Goal: Information Seeking & Learning: Learn about a topic

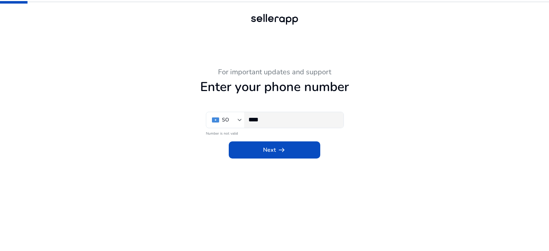
click at [288, 124] on div "****" at bounding box center [293, 120] width 89 height 16
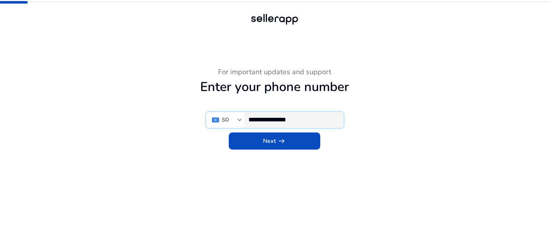
type input "**********"
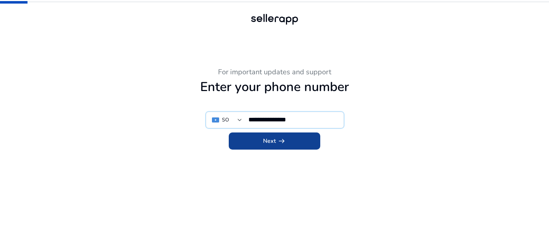
click at [296, 137] on span at bounding box center [275, 141] width 92 height 17
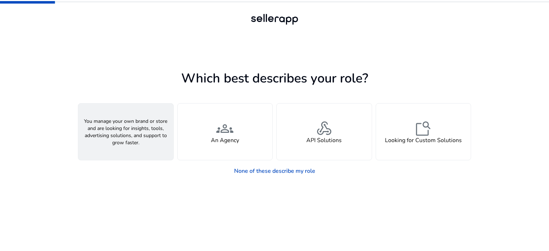
click at [122, 131] on span "person" at bounding box center [125, 128] width 17 height 17
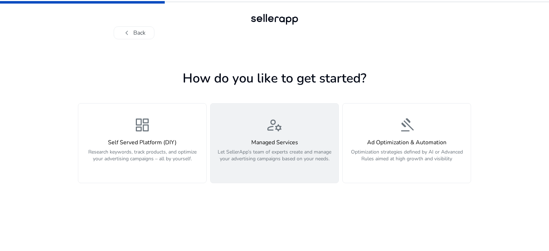
click at [274, 129] on span "manage_accounts" at bounding box center [274, 125] width 17 height 17
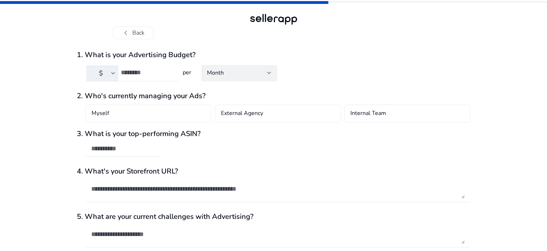
click at [156, 76] on input "number" at bounding box center [147, 73] width 53 height 8
drag, startPoint x: 136, startPoint y: 73, endPoint x: 119, endPoint y: 75, distance: 17.0
click at [119, 75] on div "$ ***" at bounding box center [129, 73] width 89 height 16
type input "**"
click at [60, 78] on div "chevron_left Back 1. What is your Advertising Budget? $ ** per Month 2. Who's c…" at bounding box center [273, 140] width 547 height 280
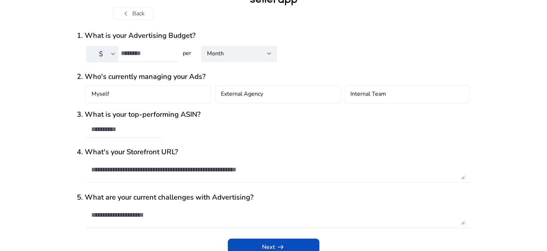
scroll to position [28, 0]
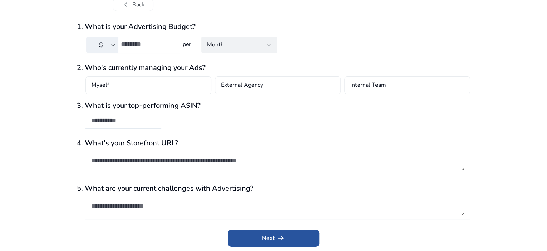
click at [258, 235] on span "submit" at bounding box center [274, 238] width 92 height 17
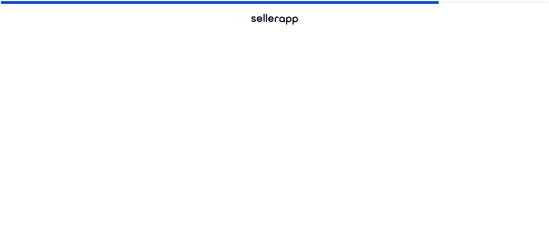
scroll to position [0, 0]
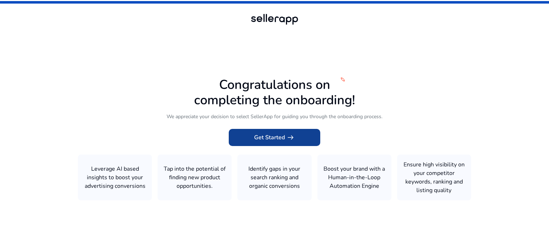
click at [273, 138] on span "Get Started arrow_right_alt" at bounding box center [274, 137] width 41 height 9
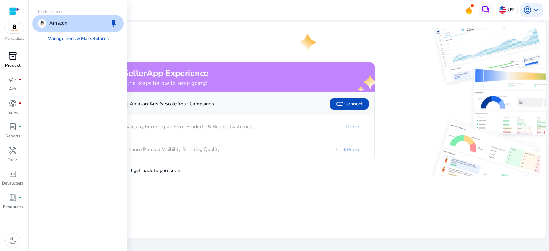
click at [14, 55] on span "inventory_2" at bounding box center [13, 56] width 9 height 9
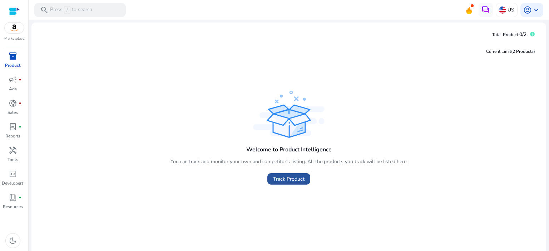
click at [276, 180] on span "Track Product" at bounding box center [288, 180] width 31 height 8
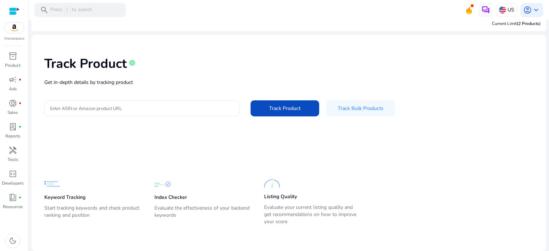
click at [115, 110] on input "Enter ASIN or Amazon product URL" at bounding box center [142, 108] width 184 height 8
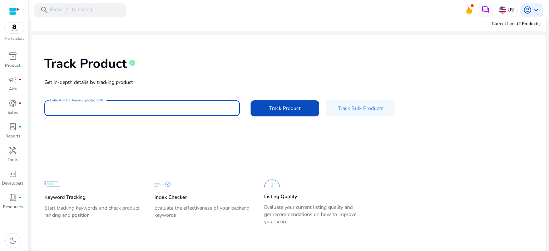
paste input "**********"
type input "**********"
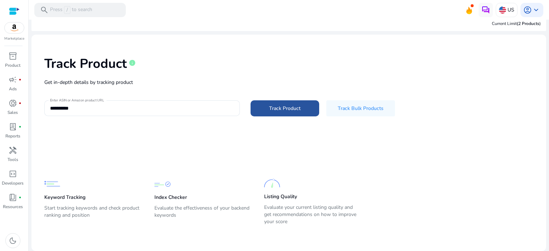
click at [289, 107] on span "Track Product" at bounding box center [284, 109] width 31 height 8
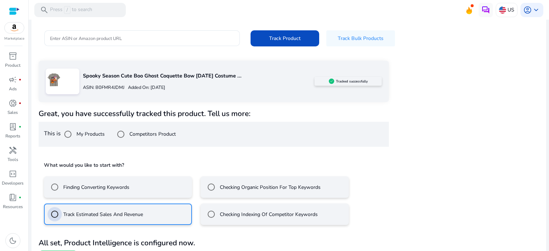
scroll to position [93, 0]
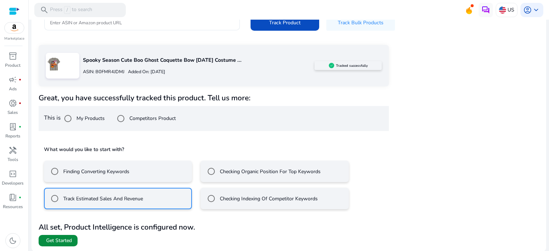
click at [60, 239] on span "Get Started" at bounding box center [59, 241] width 26 height 7
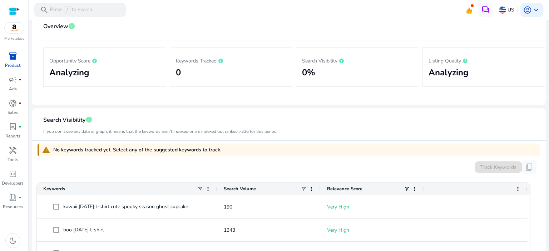
scroll to position [215, 0]
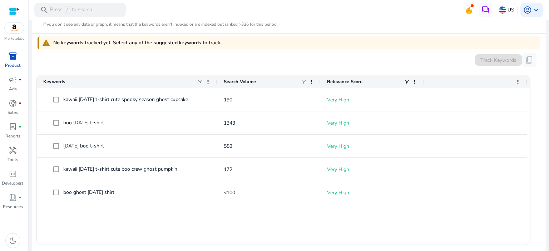
click at [248, 79] on span "Search Volume" at bounding box center [240, 82] width 32 height 6
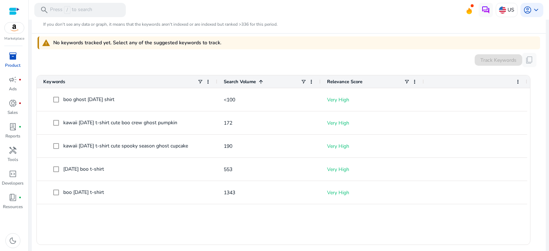
click at [262, 81] on span at bounding box center [261, 82] width 6 height 6
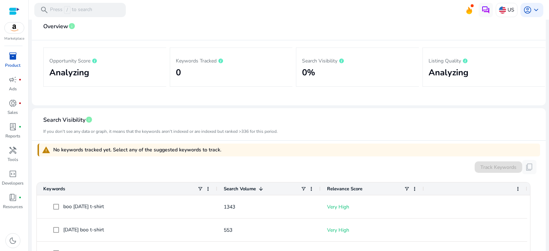
scroll to position [0, 0]
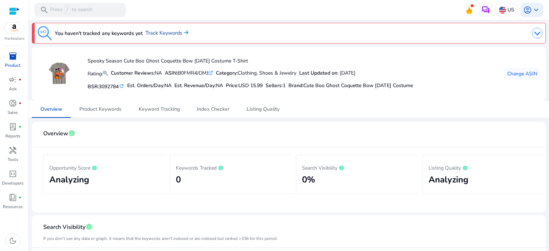
click at [166, 33] on link "Track Keywords" at bounding box center [167, 33] width 43 height 8
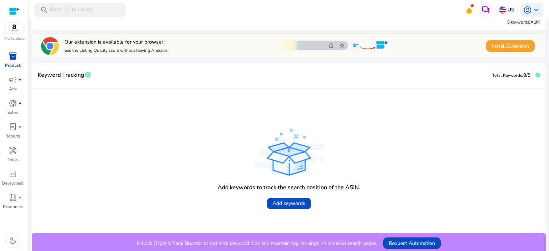
scroll to position [110, 0]
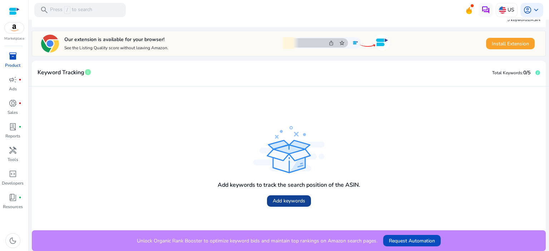
click at [283, 204] on span "Add keywords" at bounding box center [289, 201] width 33 height 8
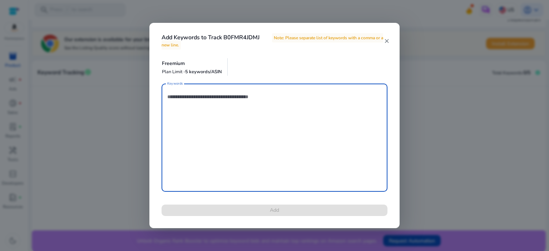
click at [388, 41] on mat-icon "close" at bounding box center [387, 41] width 6 height 6
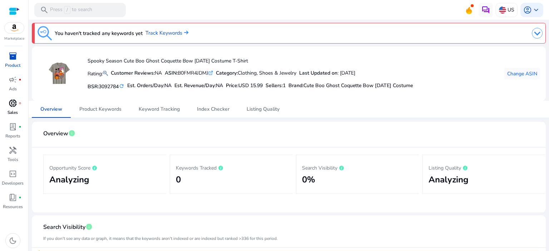
click at [10, 107] on span "donut_small" at bounding box center [13, 103] width 9 height 9
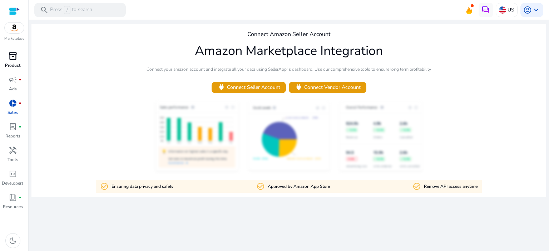
click at [10, 60] on span "inventory_2" at bounding box center [13, 56] width 9 height 9
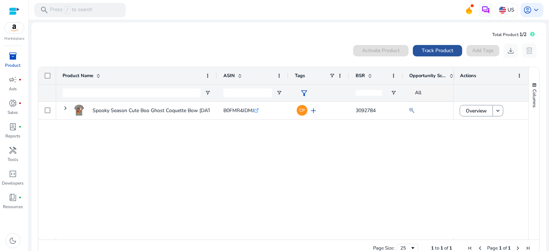
click at [418, 51] on span at bounding box center [437, 50] width 49 height 17
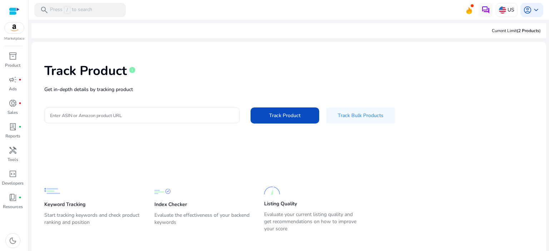
scroll to position [7, 0]
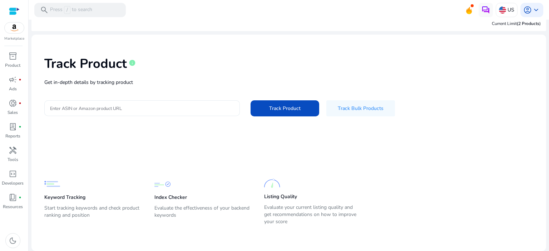
click at [111, 109] on input "Enter ASIN or Amazon product URL" at bounding box center [142, 108] width 184 height 8
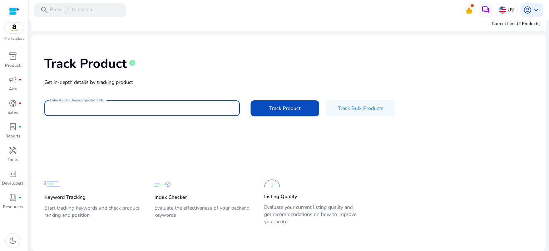
paste input "**********"
type input "**********"
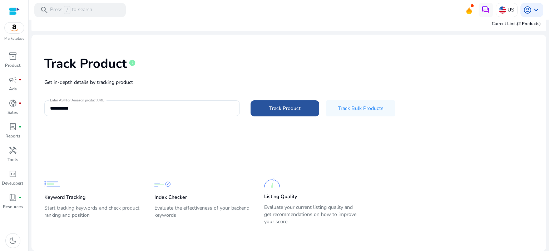
click at [278, 109] on span "Track Product" at bounding box center [284, 109] width 31 height 8
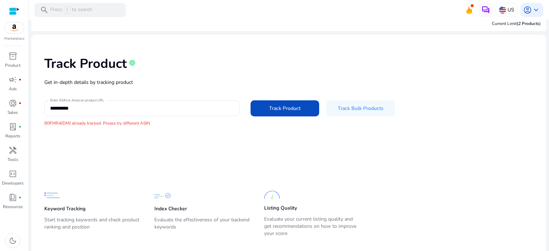
click at [174, 211] on p "Index Checker" at bounding box center [171, 209] width 33 height 7
click at [158, 194] on img at bounding box center [163, 196] width 16 height 16
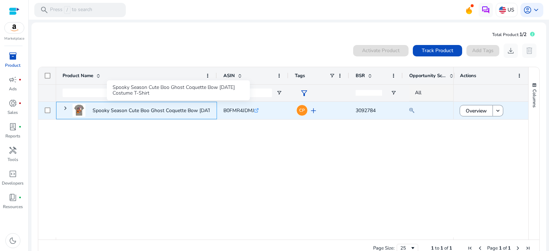
click at [201, 113] on p "Spooky Season Cute Boo Ghost Coquette Bow Halloween Costume T-Shirt..." at bounding box center [175, 110] width 164 height 15
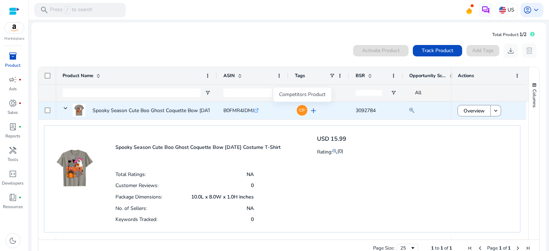
click at [303, 111] on span "CP" at bounding box center [302, 110] width 6 height 4
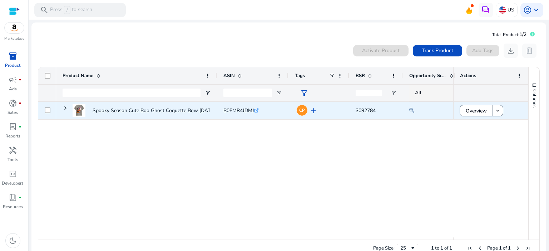
click at [366, 111] on span "3092784" at bounding box center [366, 110] width 20 height 7
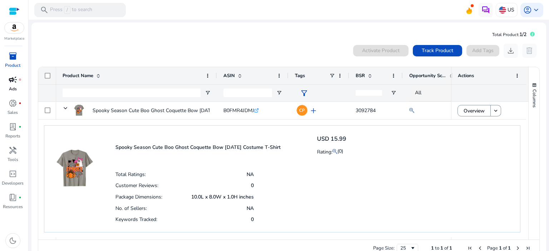
click at [11, 75] on span "campaign" at bounding box center [13, 79] width 9 height 9
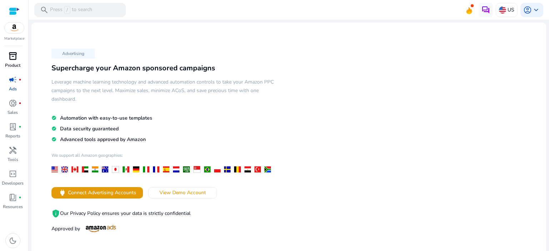
click at [10, 66] on p "Product" at bounding box center [12, 65] width 15 height 6
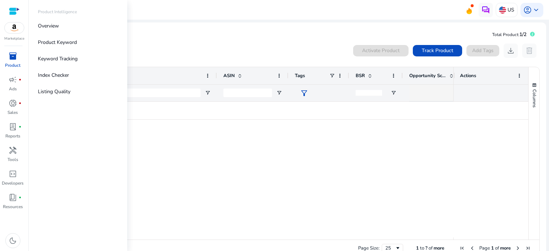
click at [20, 31] on img at bounding box center [14, 28] width 19 height 11
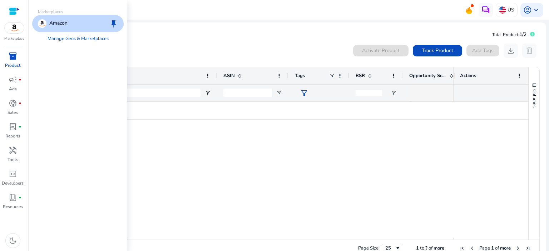
click at [16, 30] on img at bounding box center [14, 28] width 19 height 11
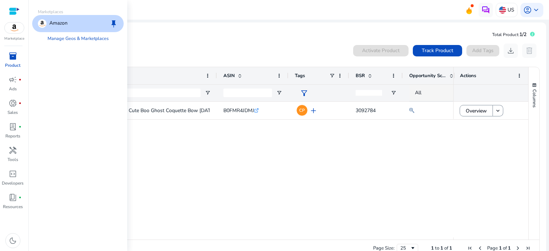
click at [57, 21] on p "Amazon" at bounding box center [58, 23] width 18 height 9
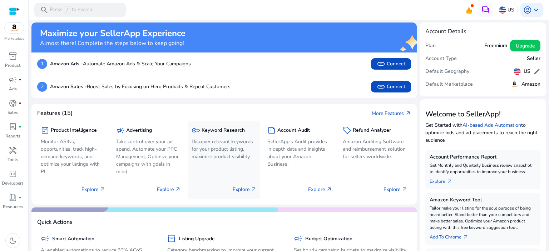
click at [217, 151] on p "Discover relevant keywords for your product listing, maximize product visibility" at bounding box center [224, 149] width 65 height 23
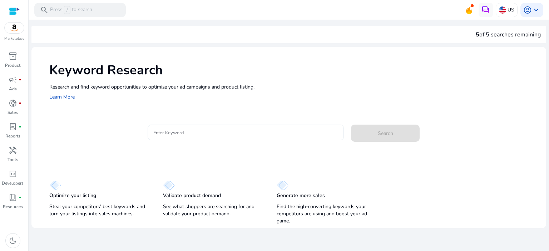
click at [190, 138] on div at bounding box center [245, 133] width 185 height 16
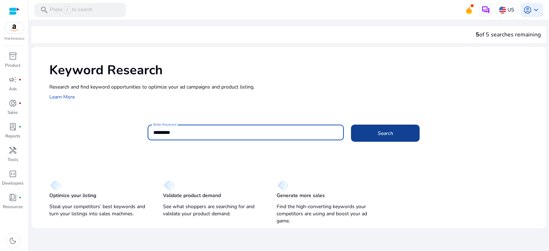
click at [401, 134] on span at bounding box center [385, 133] width 69 height 17
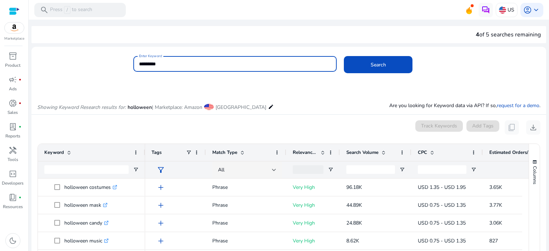
drag, startPoint x: 168, startPoint y: 66, endPoint x: 135, endPoint y: 69, distance: 33.1
click at [135, 69] on div "Enter Keyword *********" at bounding box center [235, 64] width 204 height 16
type input "*"
type input "**********"
click at [344, 56] on button "Search" at bounding box center [378, 64] width 69 height 17
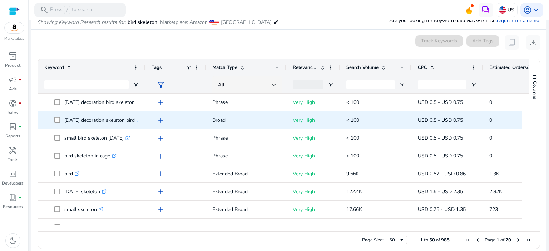
scroll to position [429, 0]
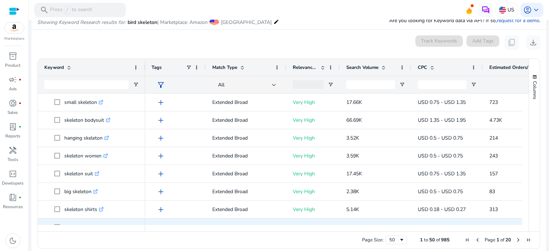
drag, startPoint x: 354, startPoint y: 229, endPoint x: 404, endPoint y: 222, distance: 50.8
click at [404, 222] on div "Keyword Tags Match Type CPC" at bounding box center [283, 145] width 491 height 173
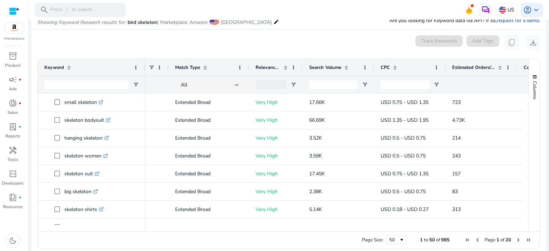
scroll to position [0, 39]
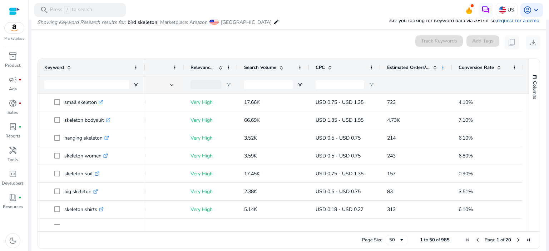
click at [442, 68] on span at bounding box center [443, 68] width 6 height 6
click at [374, 44] on div "0 keyword(s) selected Track Keywords Add Tags content_copy download" at bounding box center [289, 42] width 504 height 14
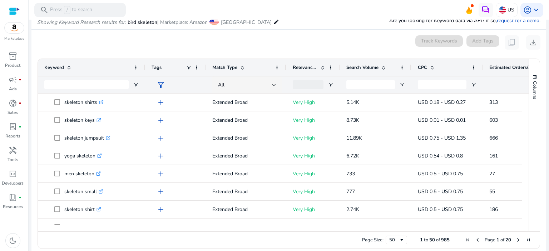
click at [154, 238] on div "Page Size: 50 1 to 50 of 985 Page 1 of 20" at bounding box center [289, 240] width 502 height 17
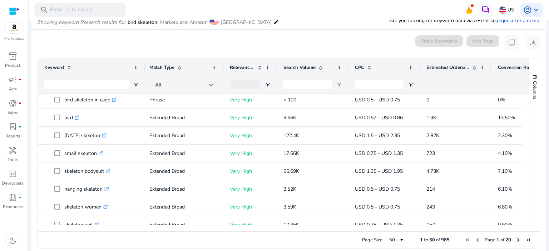
scroll to position [392, 0]
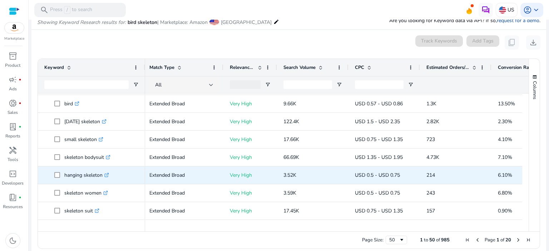
click at [108, 176] on icon at bounding box center [107, 176] width 4 height 4
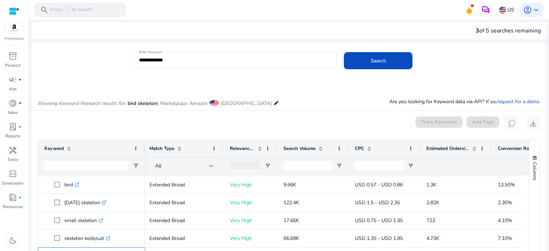
scroll to position [0, 0]
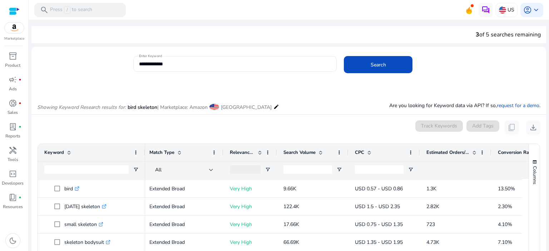
click at [180, 65] on input "**********" at bounding box center [235, 64] width 192 height 8
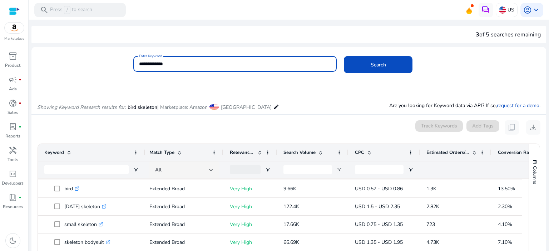
drag, startPoint x: 149, startPoint y: 65, endPoint x: 127, endPoint y: 68, distance: 21.7
click at [127, 67] on div "**********" at bounding box center [285, 67] width 509 height 23
type input "**********"
click at [344, 56] on button "Search" at bounding box center [378, 64] width 69 height 17
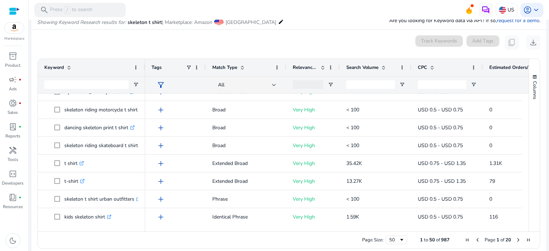
scroll to position [308, 0]
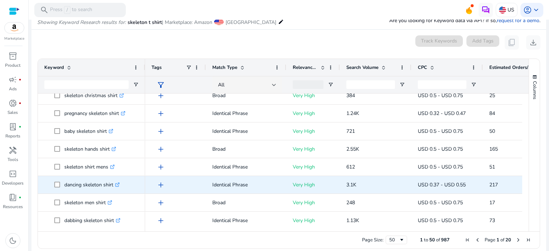
click at [118, 185] on icon ".st0{fill:#2c8af8}" at bounding box center [117, 185] width 5 height 5
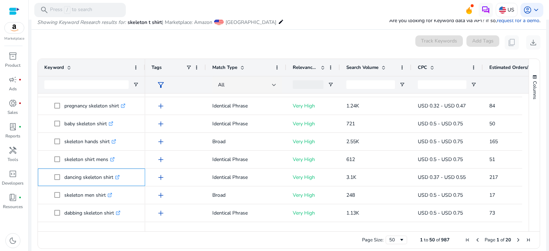
scroll to position [628, 0]
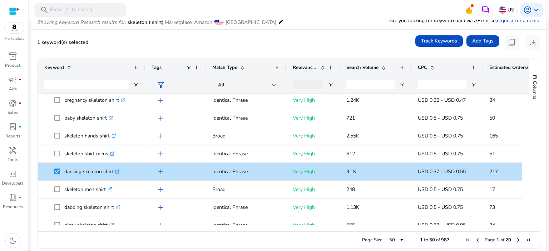
drag, startPoint x: 523, startPoint y: 189, endPoint x: 524, endPoint y: 198, distance: 9.3
click at [524, 198] on div at bounding box center [526, 160] width 6 height 132
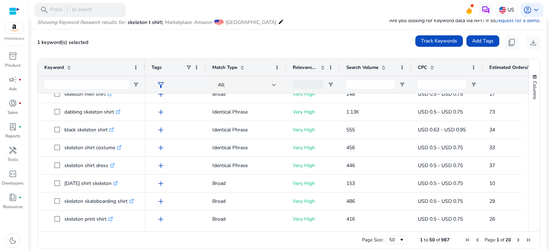
scroll to position [737, 0]
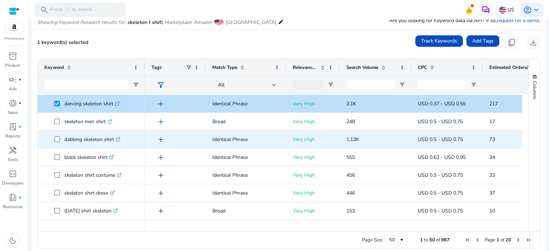
click at [119, 138] on icon ".st0{fill:#2c8af8}" at bounding box center [118, 139] width 5 height 5
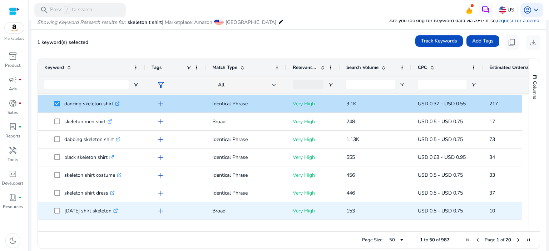
scroll to position [762, 0]
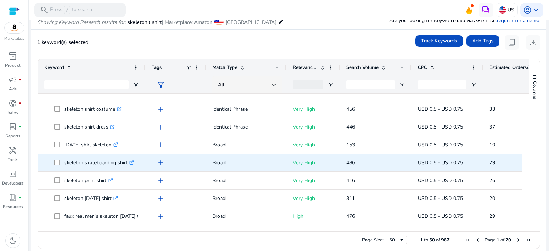
click at [133, 163] on icon at bounding box center [132, 162] width 3 height 3
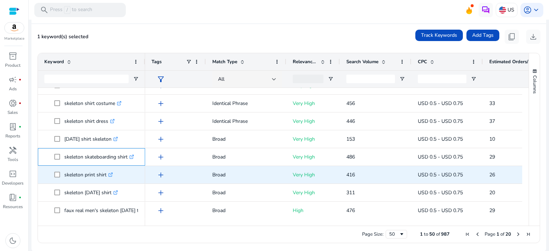
scroll to position [92, 0]
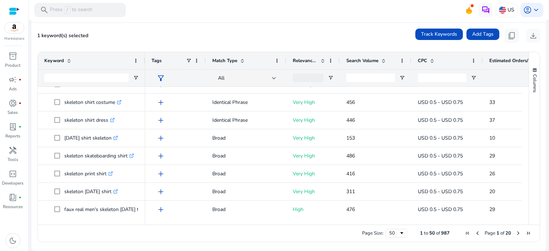
click at [516, 233] on span "Next Page" at bounding box center [519, 234] width 6 height 6
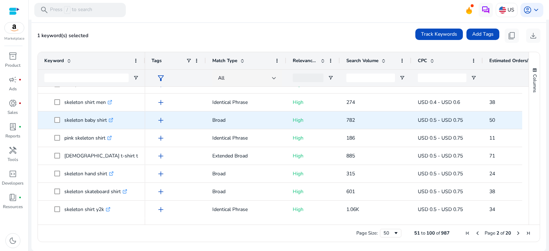
scroll to position [0, 0]
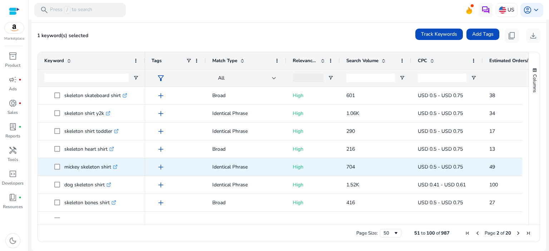
click at [117, 167] on icon ".st0{fill:#2c8af8}" at bounding box center [115, 167] width 5 height 5
